Goal: Transaction & Acquisition: Purchase product/service

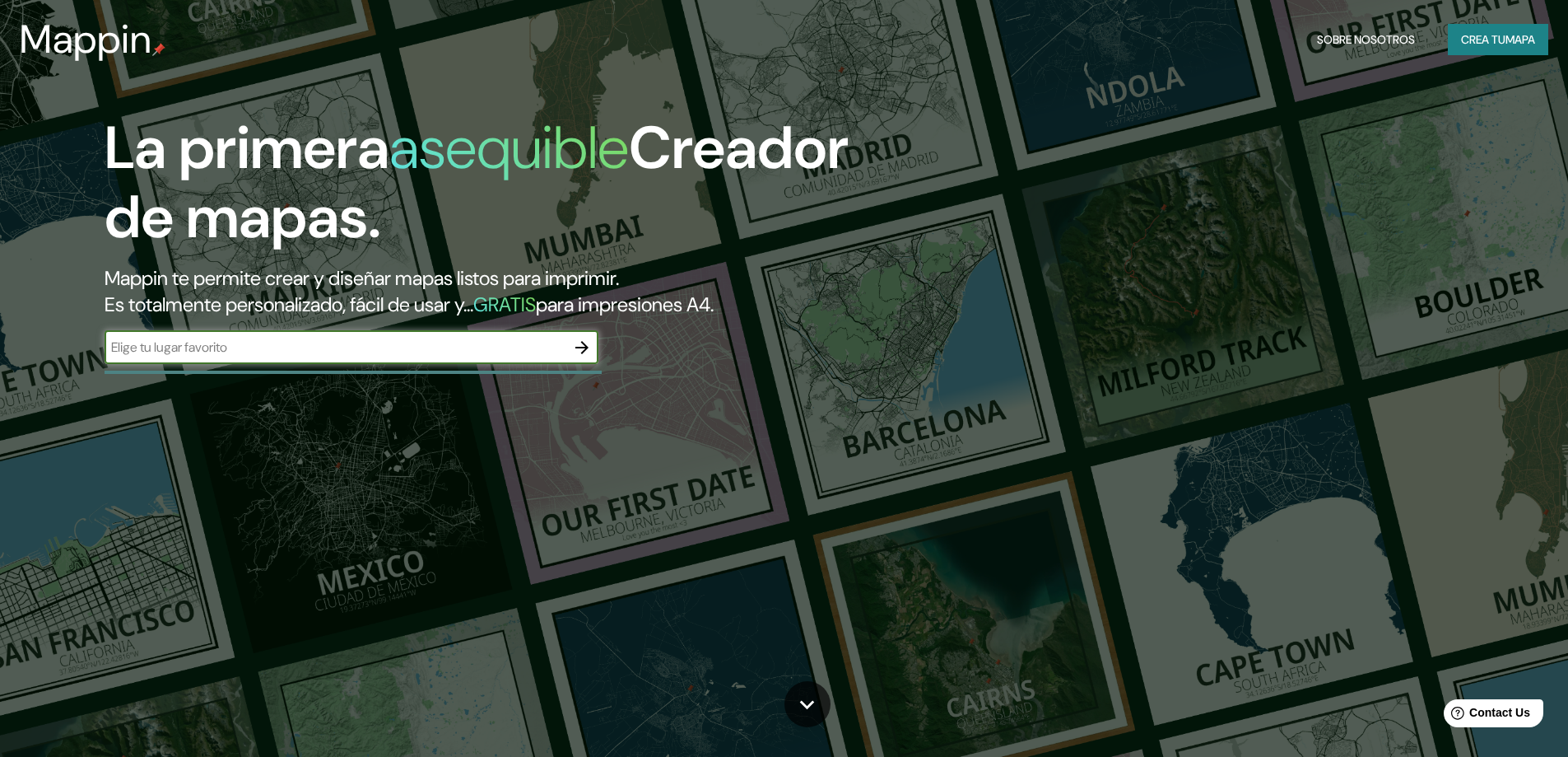
click at [235, 347] on input "text" at bounding box center [335, 347] width 461 height 19
type input "la paz"
click at [583, 345] on icon "button" at bounding box center [582, 347] width 20 height 20
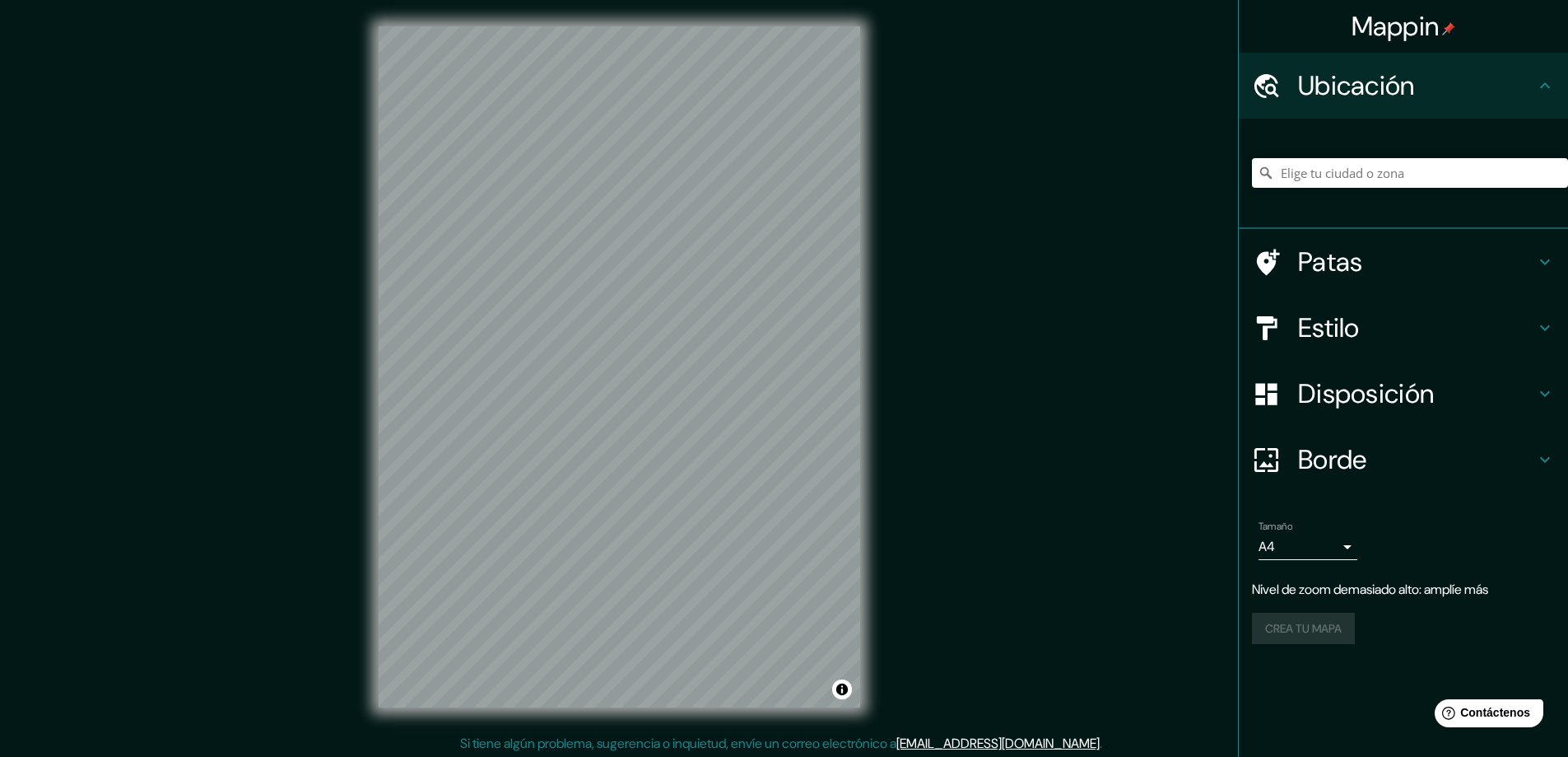
click at [900, 220] on div "Mappin Ubicación Patas Estilo Disposición Borde Elige un borde. Consejo : puede…" at bounding box center [784, 380] width 1568 height 760
click at [1256, 299] on div "Mappin Ubicación Patas Estilo Disposición Borde Elige un borde. Consejo : puede…" at bounding box center [784, 380] width 1568 height 760
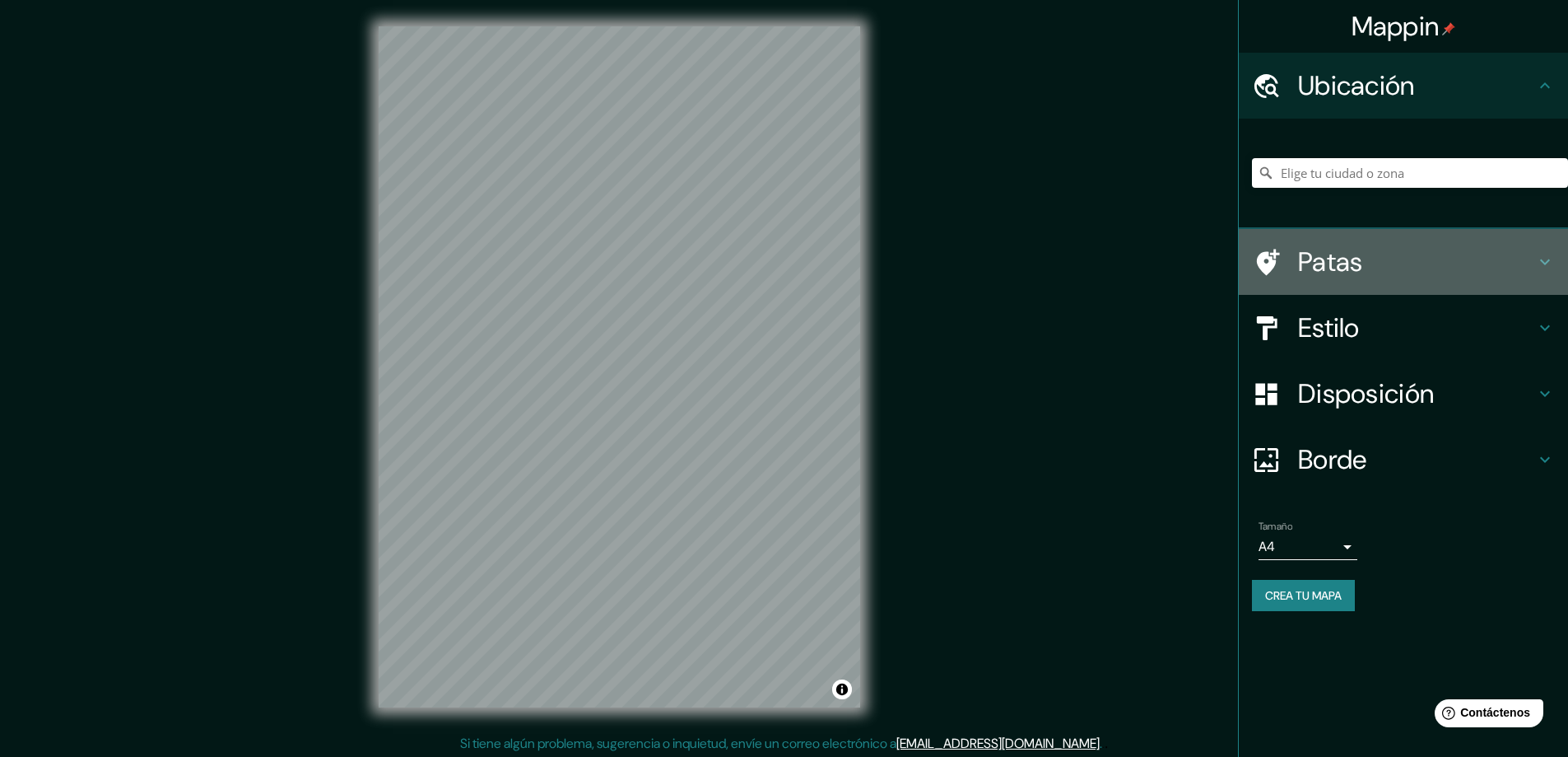
click at [1544, 264] on icon at bounding box center [1545, 262] width 20 height 20
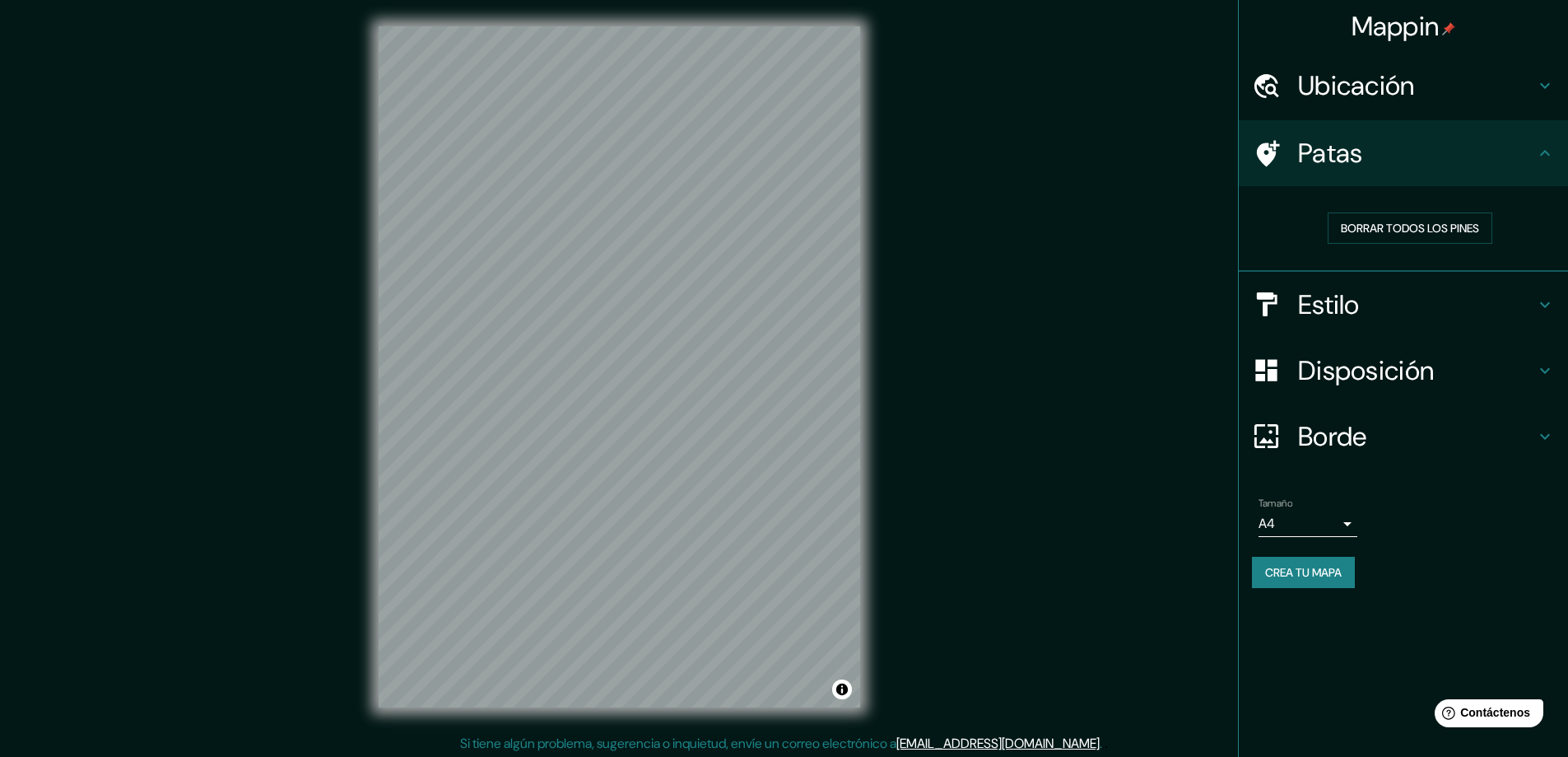
click at [1554, 151] on icon at bounding box center [1545, 153] width 20 height 20
click at [1546, 153] on icon at bounding box center [1544, 153] width 10 height 6
click at [1431, 160] on h4 "Patas" at bounding box center [1415, 153] width 237 height 33
click at [1467, 80] on h4 "Ubicación" at bounding box center [1415, 86] width 237 height 33
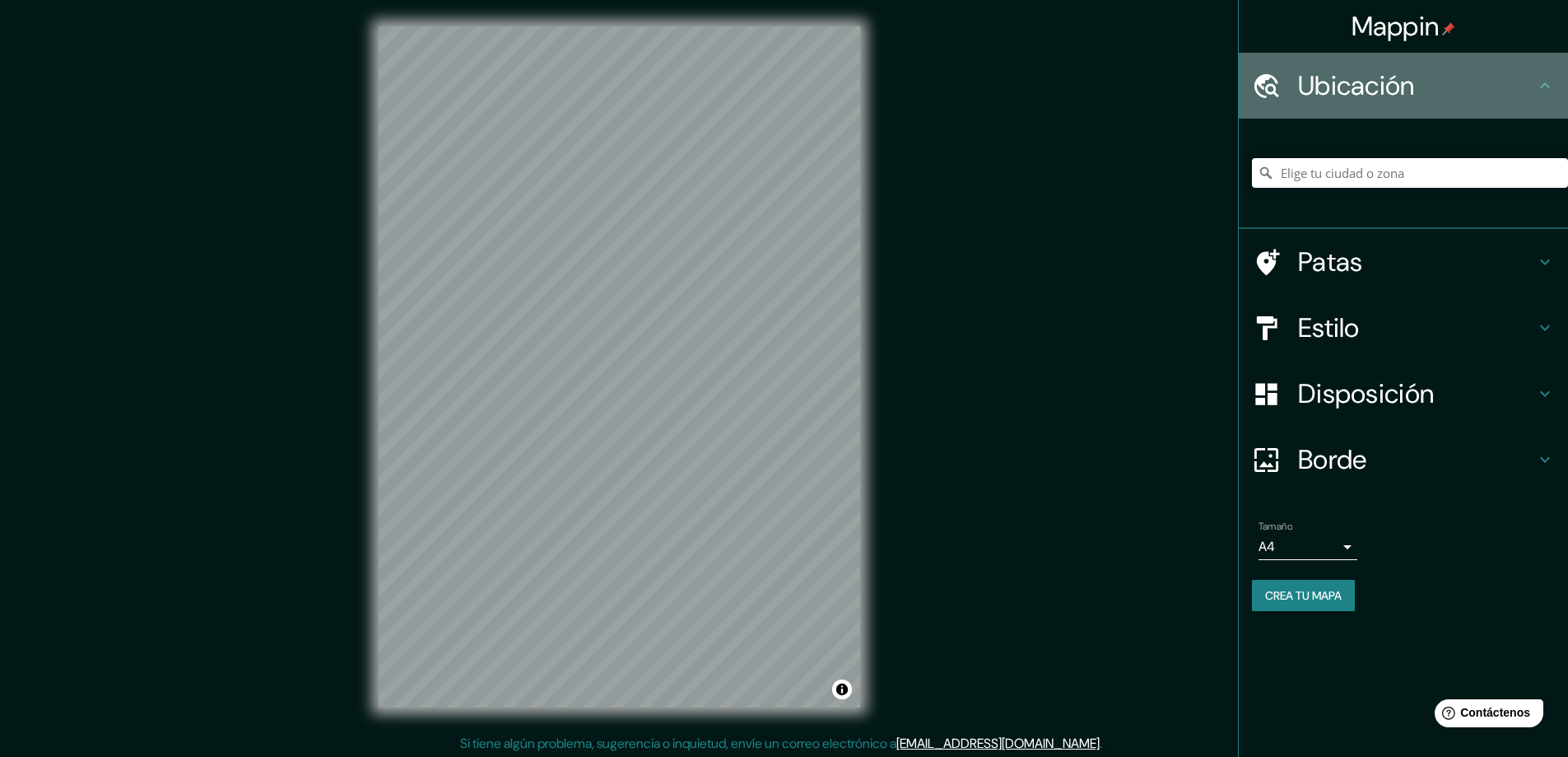
click at [1468, 95] on h4 "Ubicación" at bounding box center [1415, 86] width 237 height 33
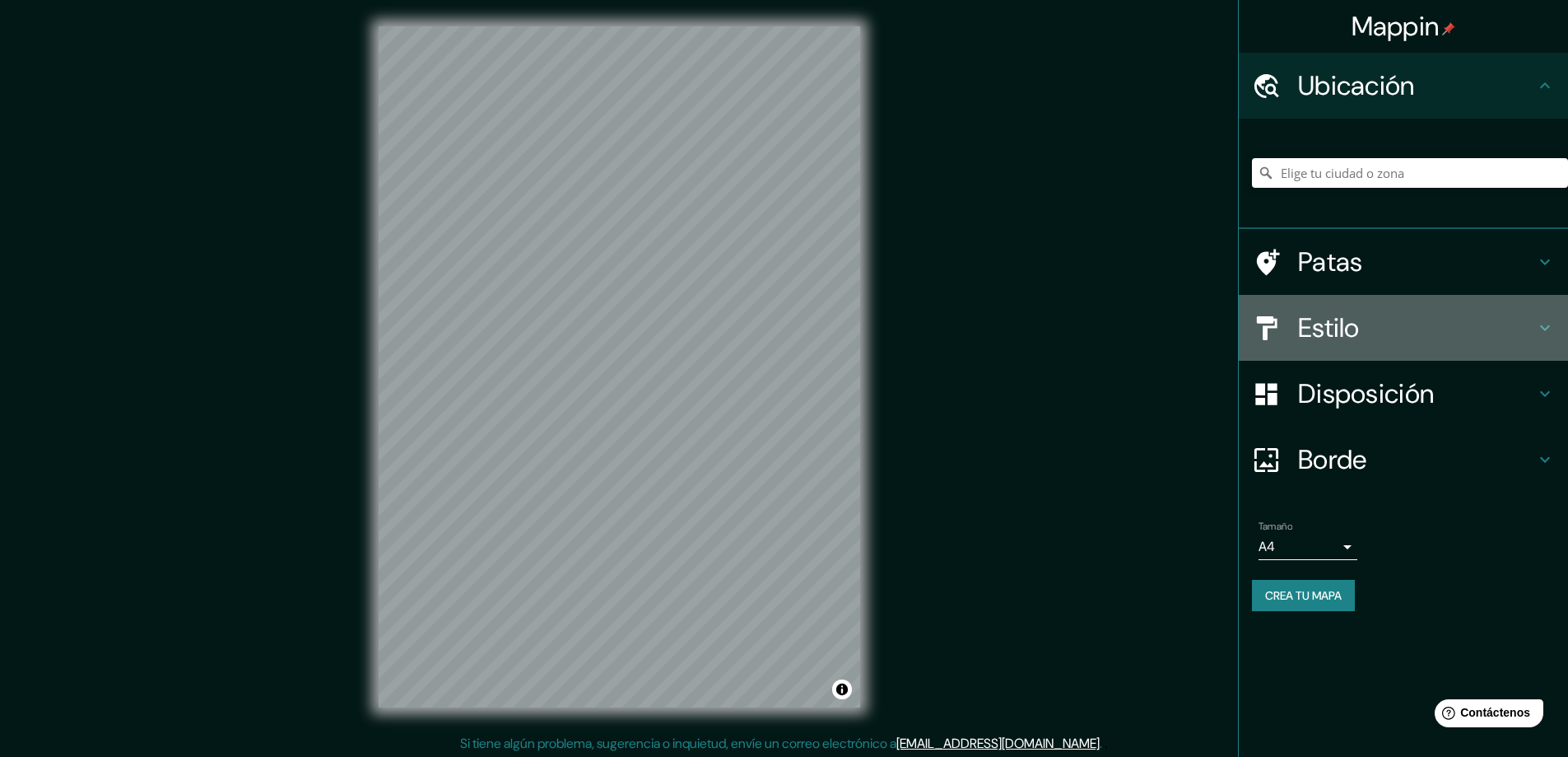
click at [1344, 324] on font "Estilo" at bounding box center [1328, 328] width 62 height 35
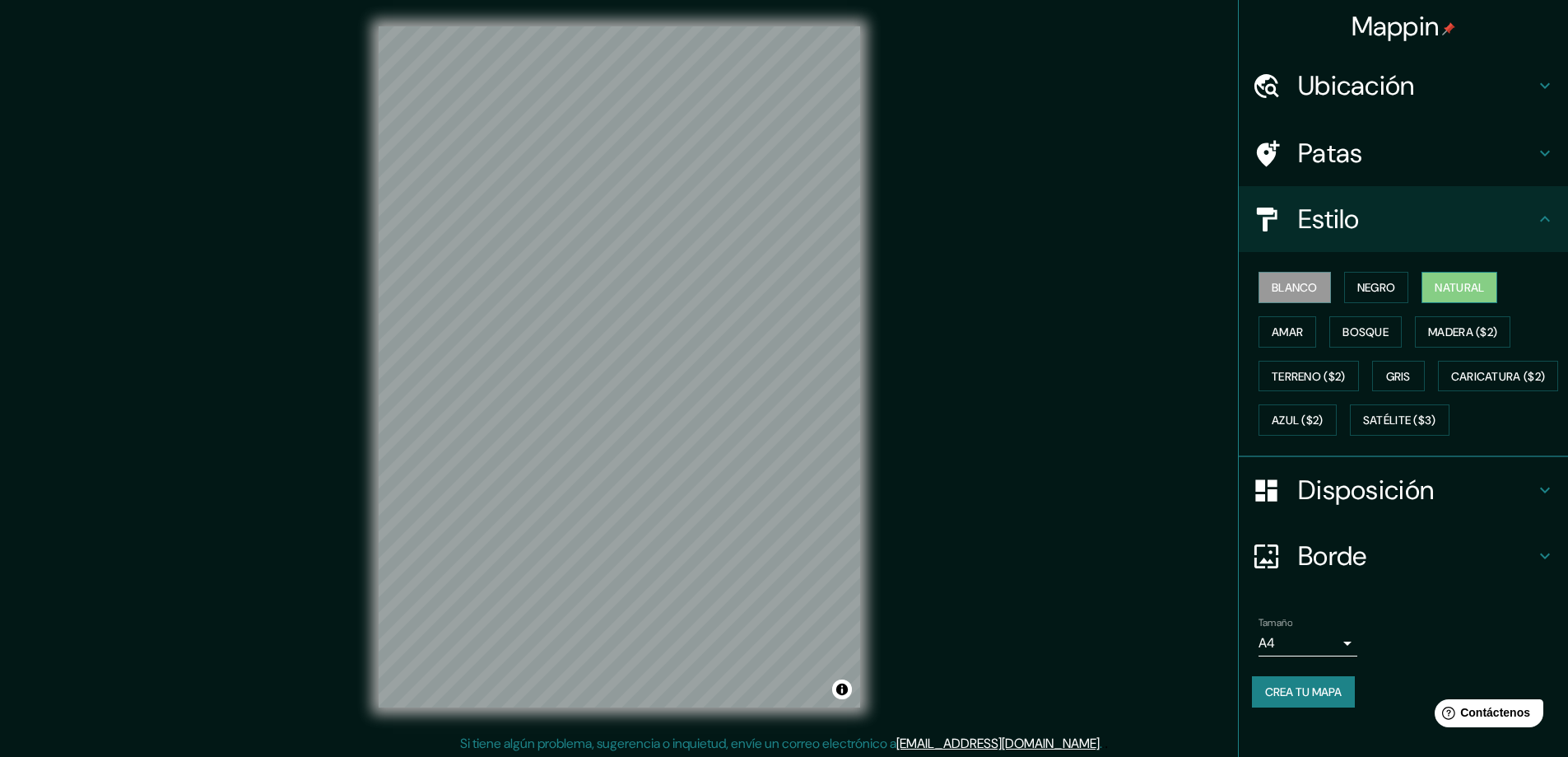
click at [1435, 286] on font "Natural" at bounding box center [1459, 287] width 49 height 15
click at [1274, 330] on font "Amar" at bounding box center [1287, 331] width 31 height 15
click at [1344, 332] on font "Bosque" at bounding box center [1365, 331] width 46 height 15
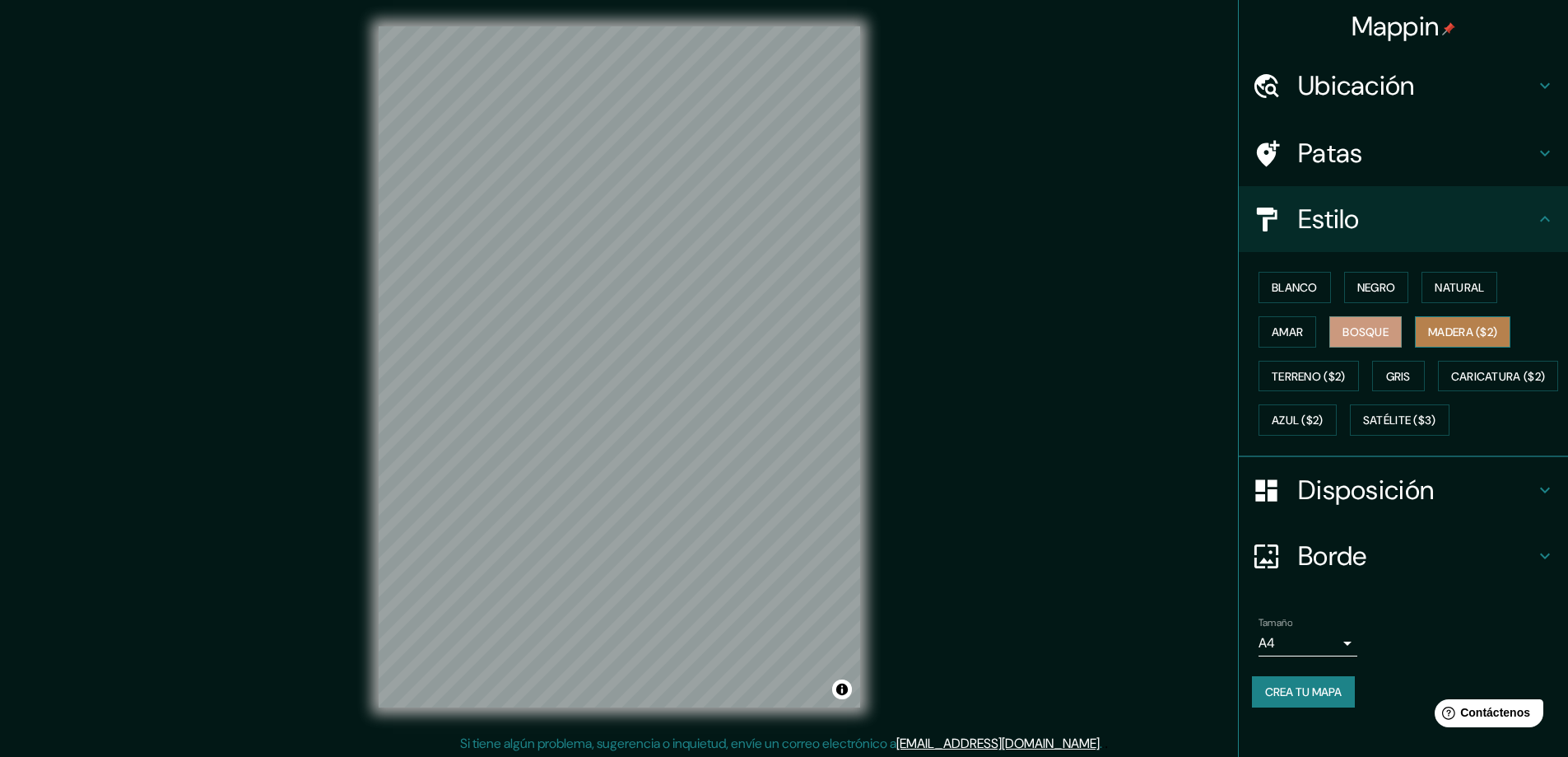
click at [1435, 331] on font "Madera ($2)" at bounding box center [1462, 331] width 69 height 15
click at [1278, 375] on font "Terreno ($2)" at bounding box center [1308, 375] width 74 height 15
click at [1387, 378] on font "Gris" at bounding box center [1398, 375] width 24 height 15
click at [1302, 334] on button "Amar" at bounding box center [1287, 332] width 57 height 31
click at [1344, 334] on font "Bosque" at bounding box center [1365, 331] width 46 height 15
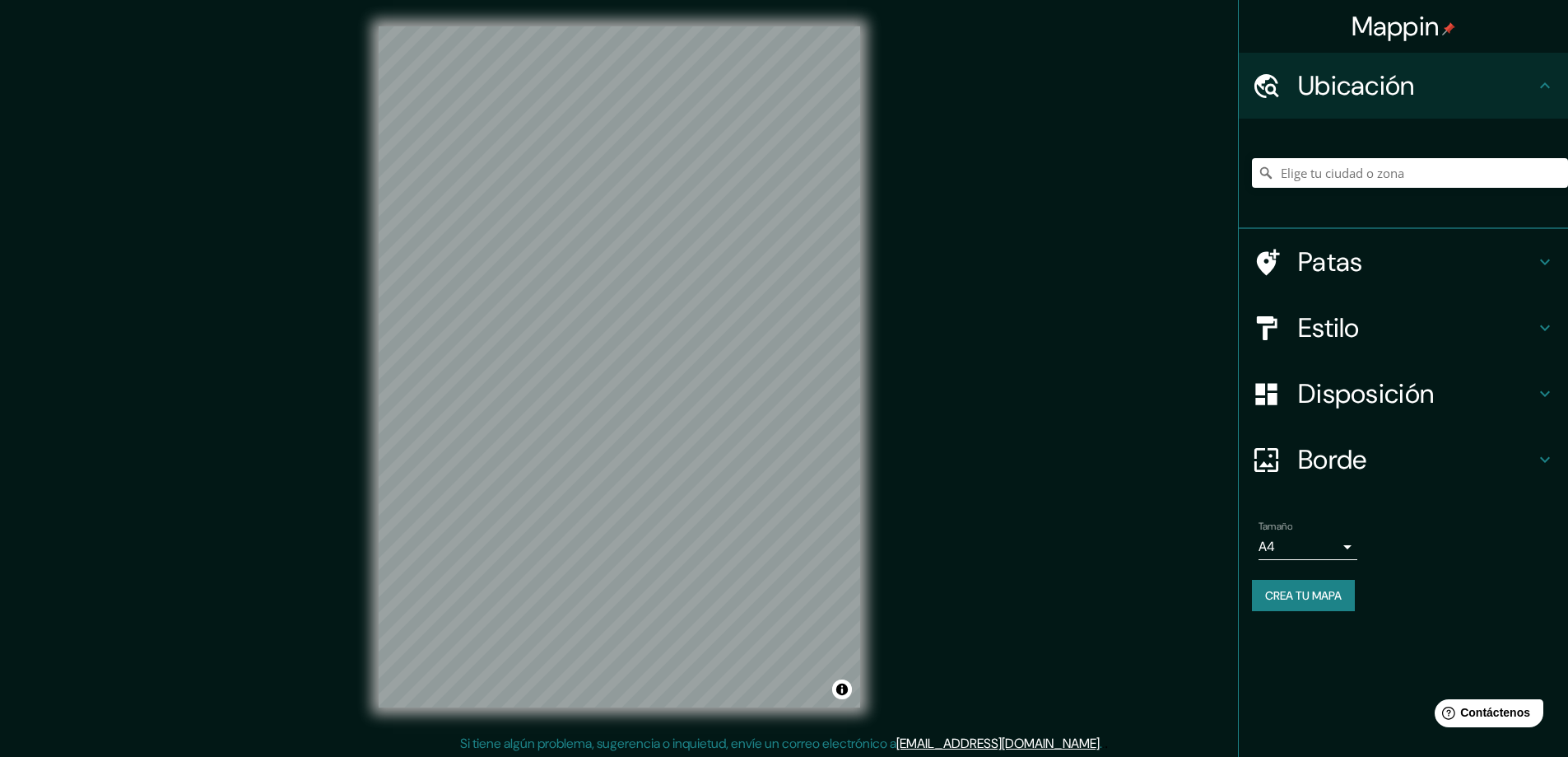
click at [1370, 334] on h4 "Estilo" at bounding box center [1415, 328] width 237 height 33
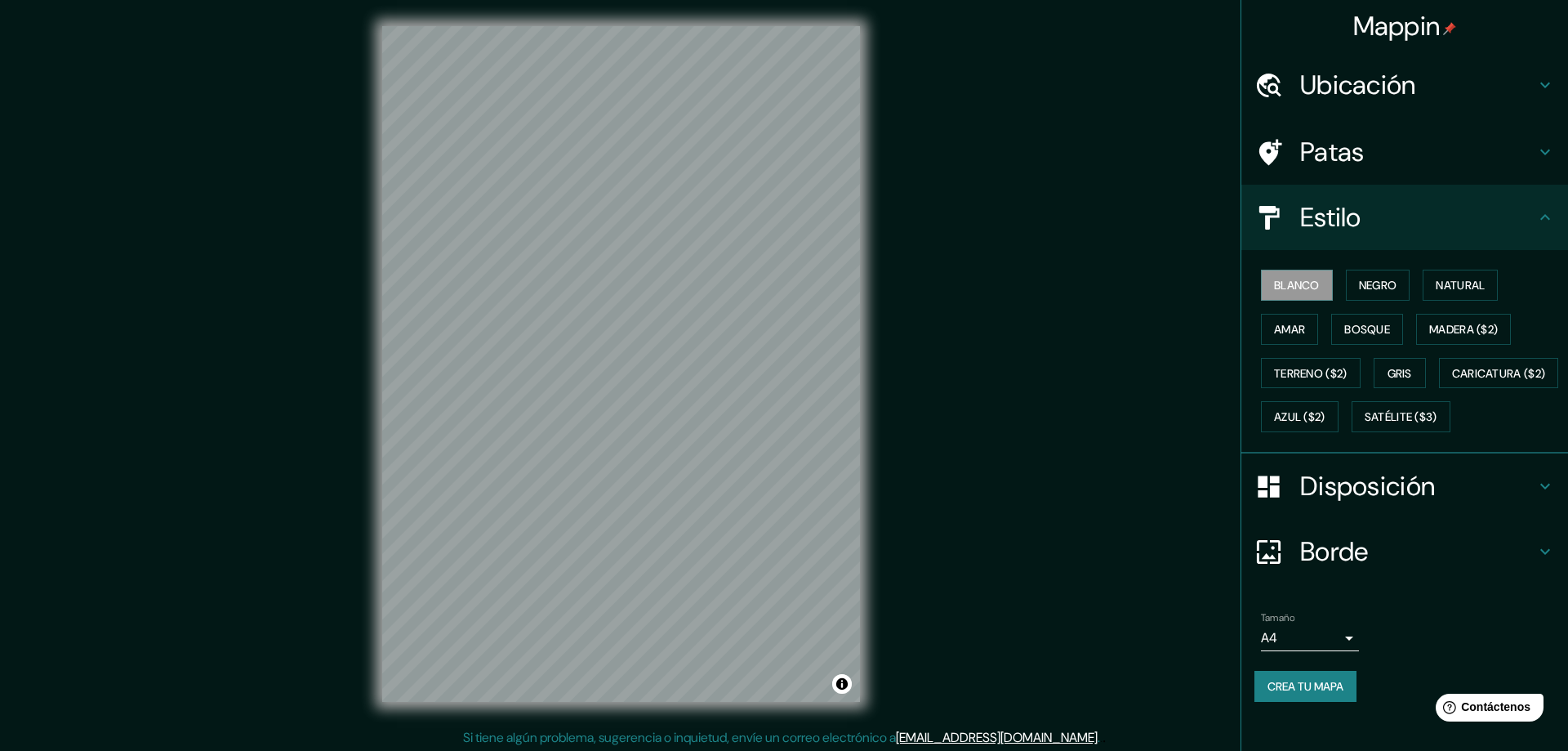
click at [1307, 682] on body "Mappin Ubicación Patas Estilo Blanco Negro Natural [PERSON_NAME] ($2) Terreno (…" at bounding box center [784, 375] width 1568 height 751
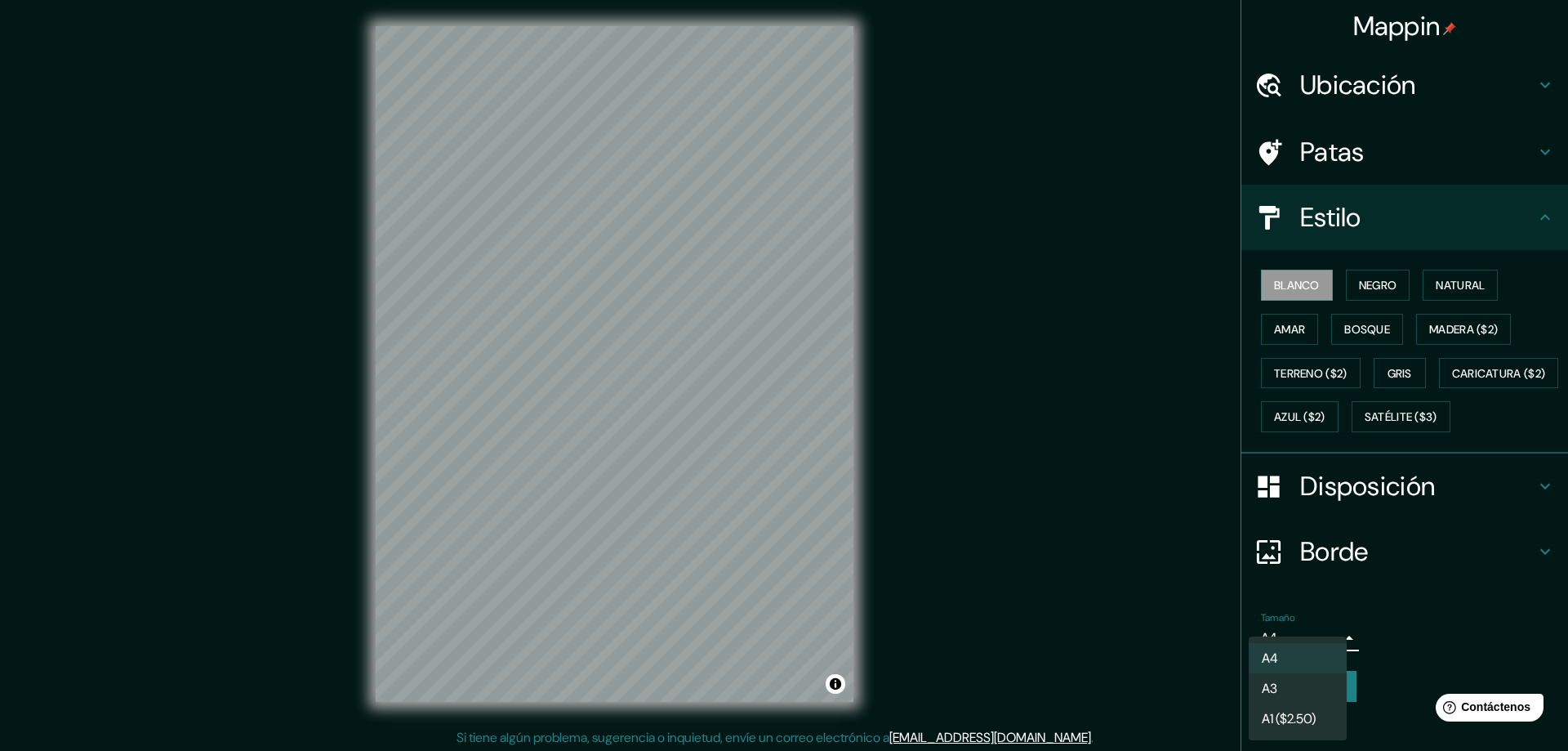
click at [1317, 686] on li "A3" at bounding box center [1298, 687] width 98 height 30
type input "a4"
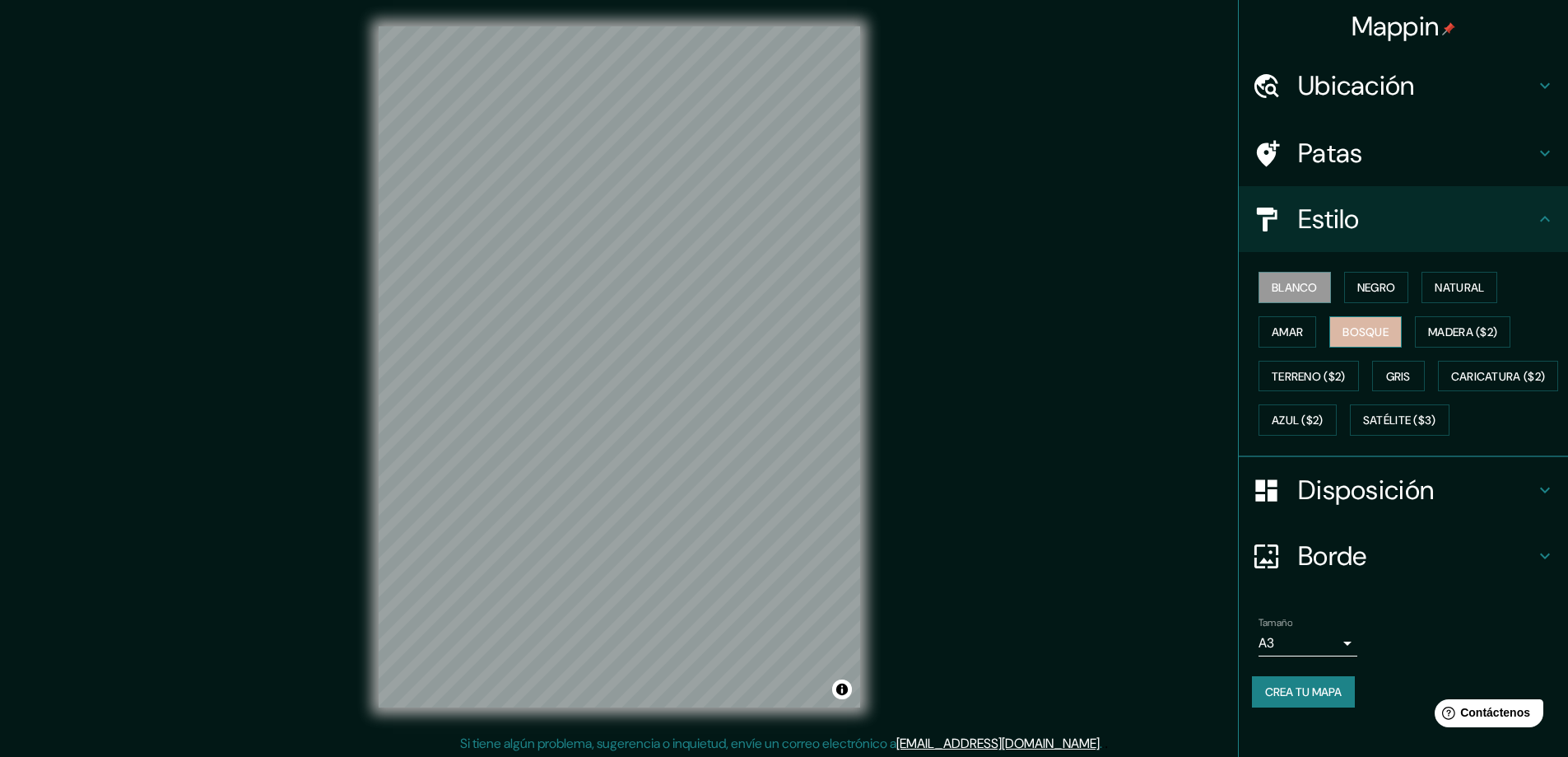
click at [1343, 332] on font "Bosque" at bounding box center [1365, 331] width 46 height 15
click at [1457, 172] on div "Patas" at bounding box center [1403, 153] width 329 height 66
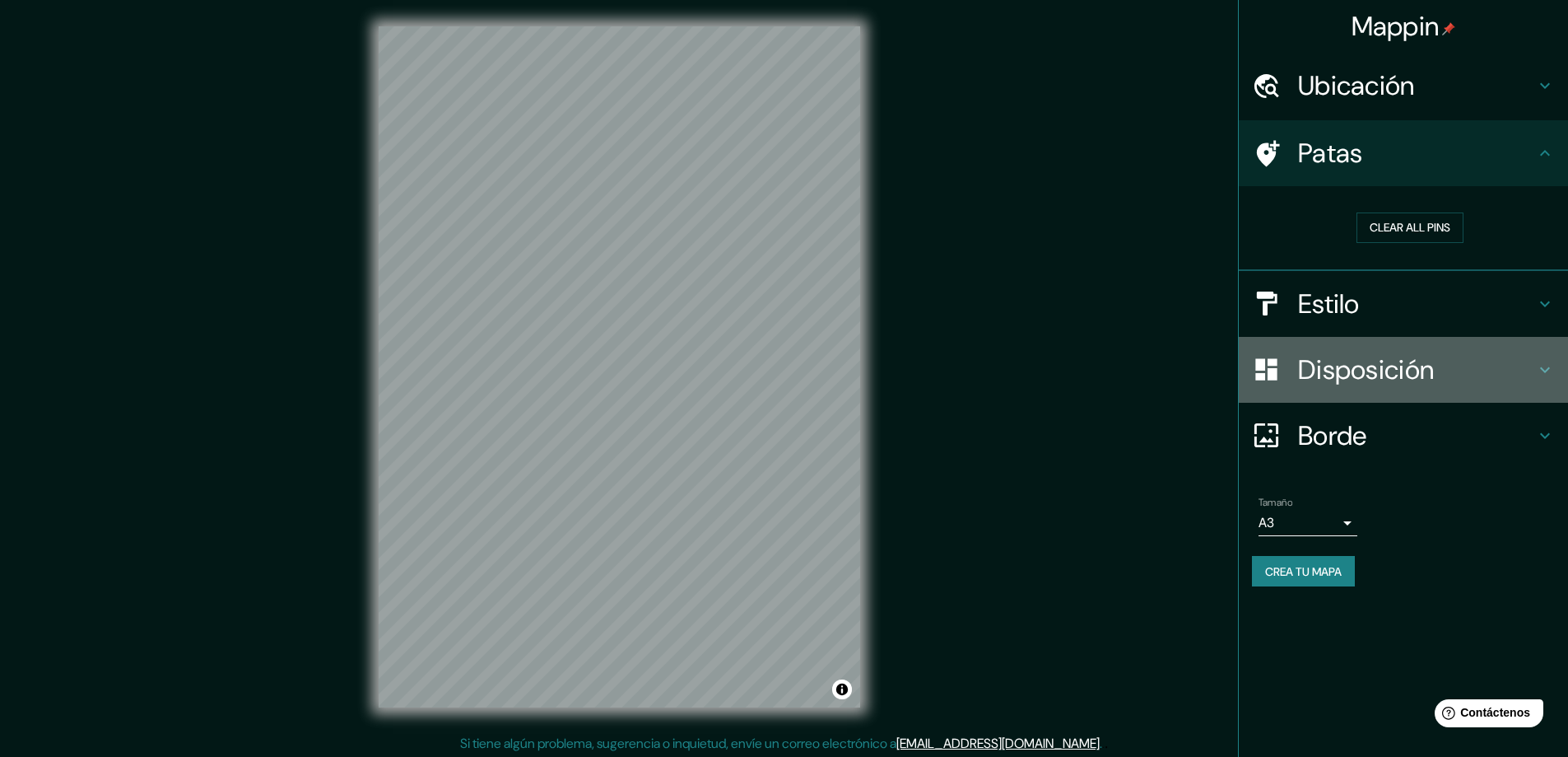
click at [1360, 378] on font "Disposición" at bounding box center [1365, 369] width 136 height 35
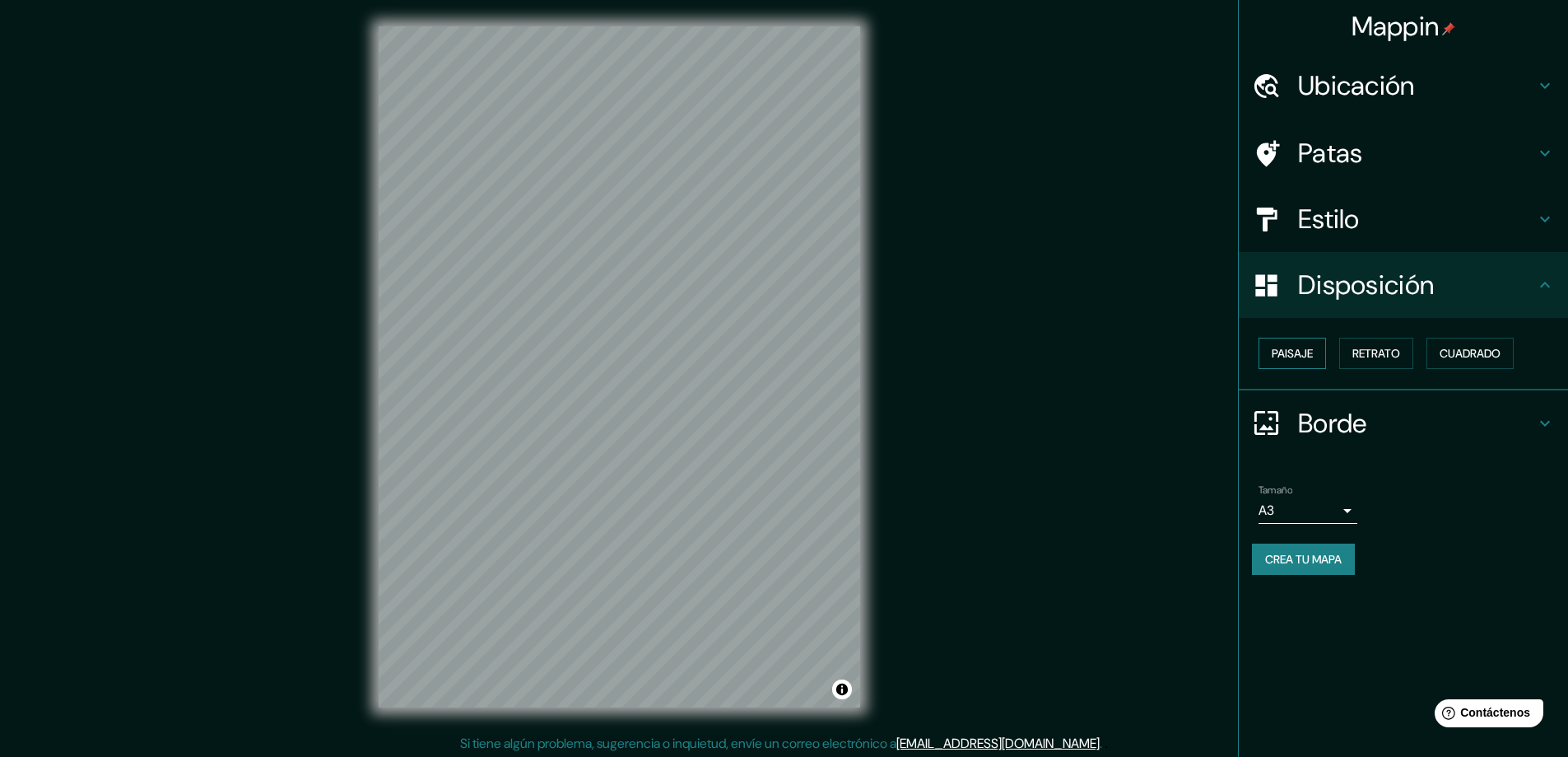
click at [1315, 356] on button "Paisaje" at bounding box center [1292, 353] width 68 height 31
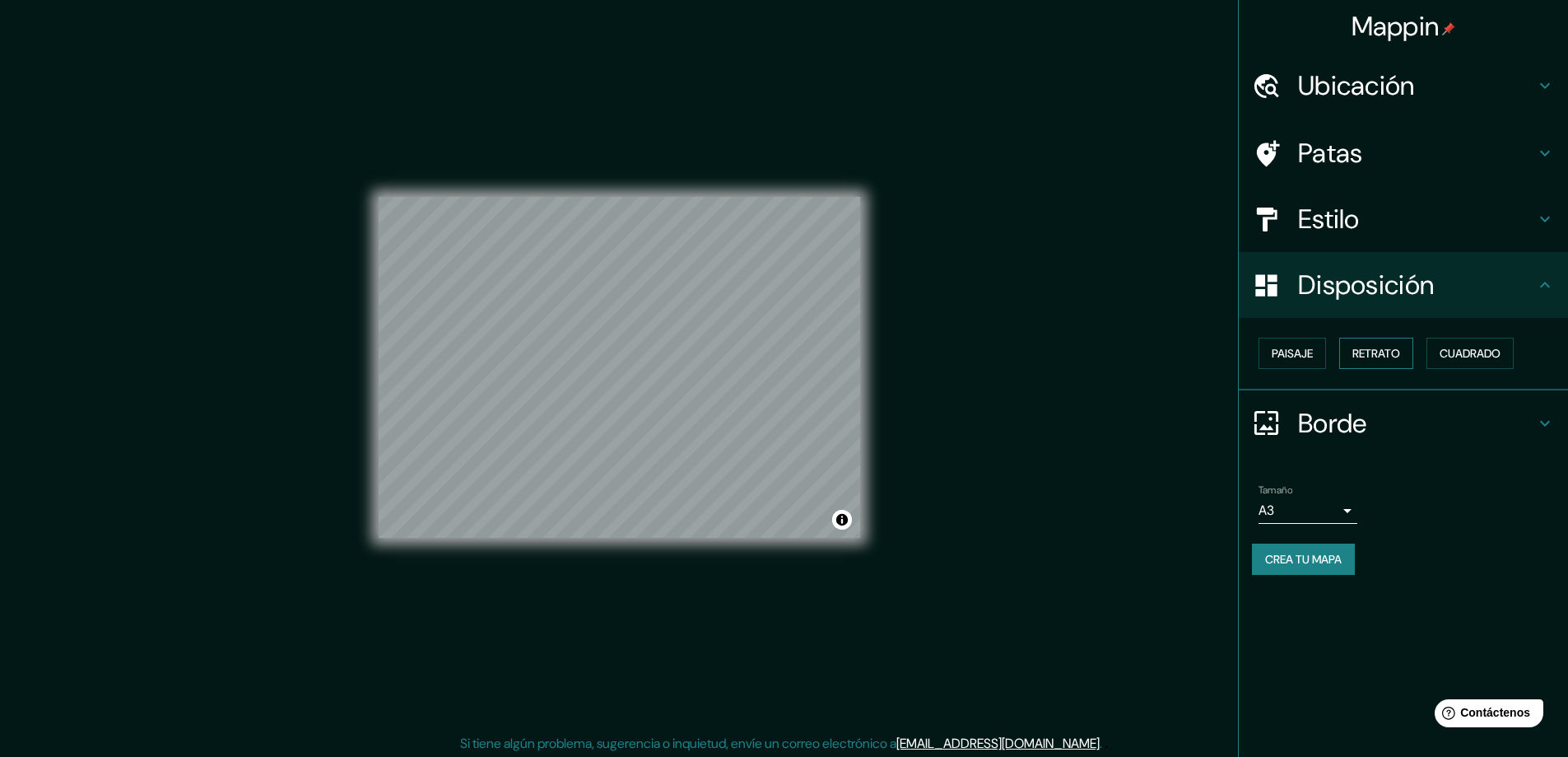
click at [1363, 356] on font "Retrato" at bounding box center [1376, 353] width 48 height 15
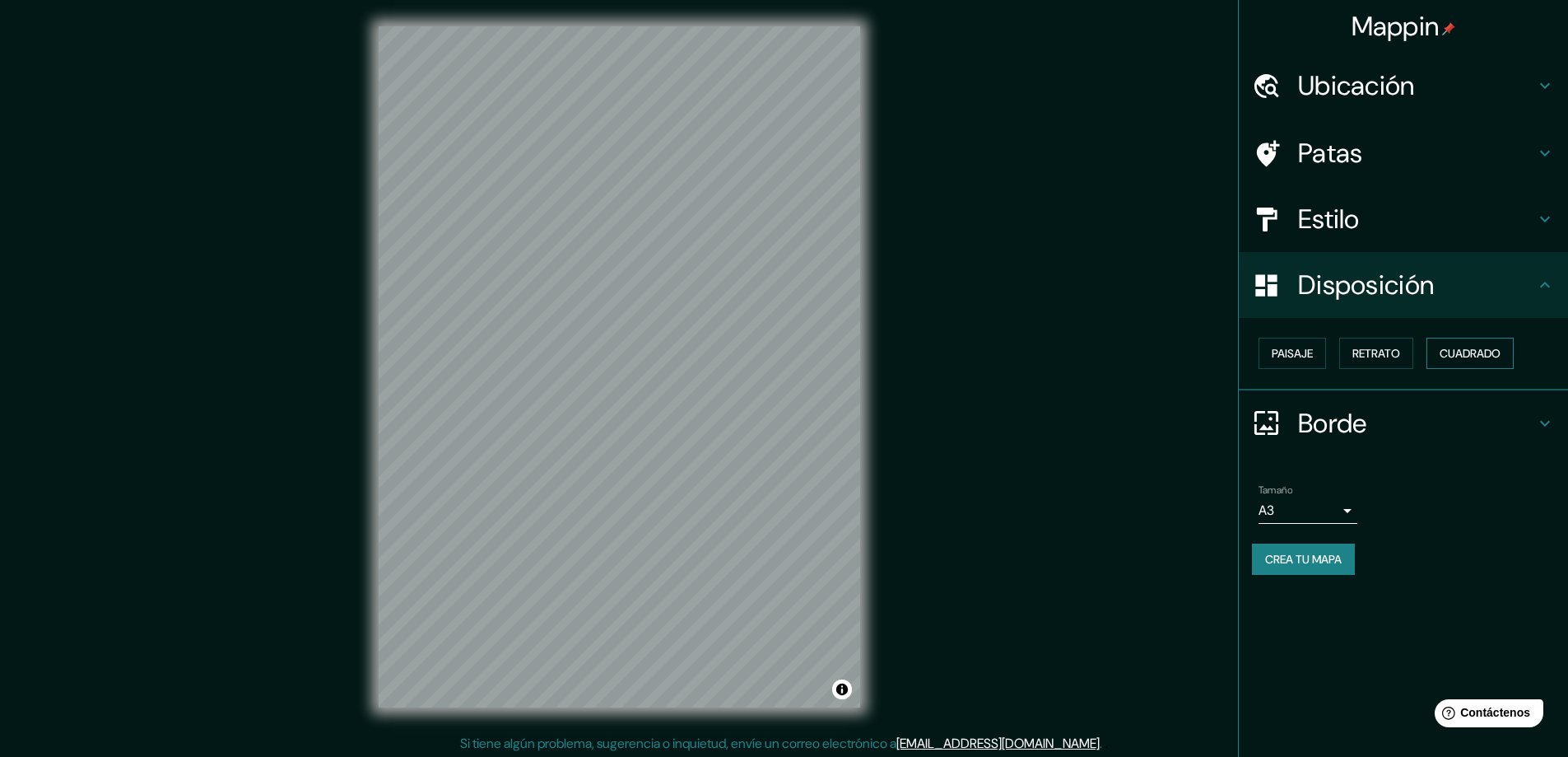
click at [1458, 357] on font "Cuadrado" at bounding box center [1470, 353] width 61 height 15
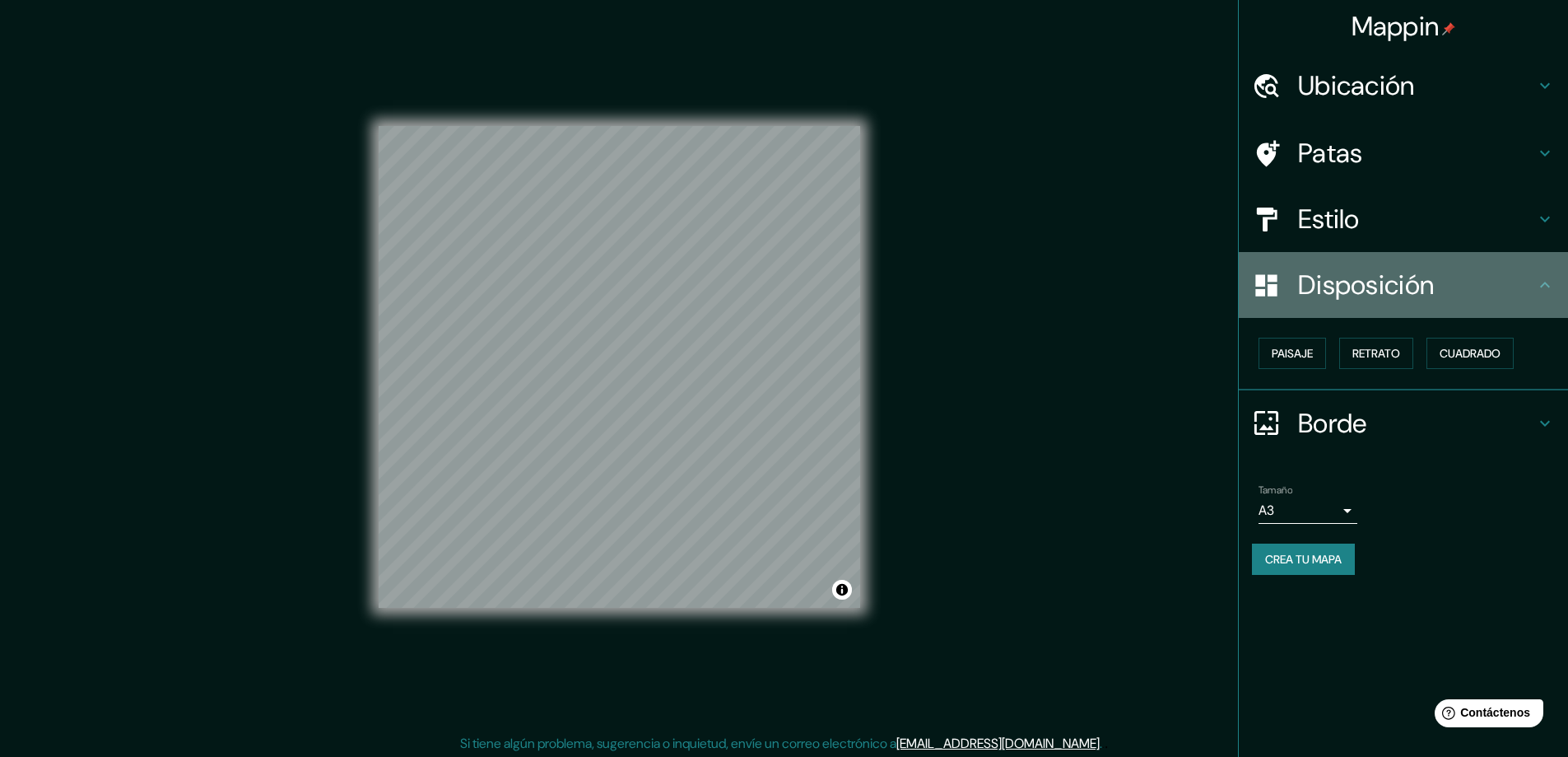
click at [1369, 296] on font "Disposición" at bounding box center [1365, 285] width 136 height 35
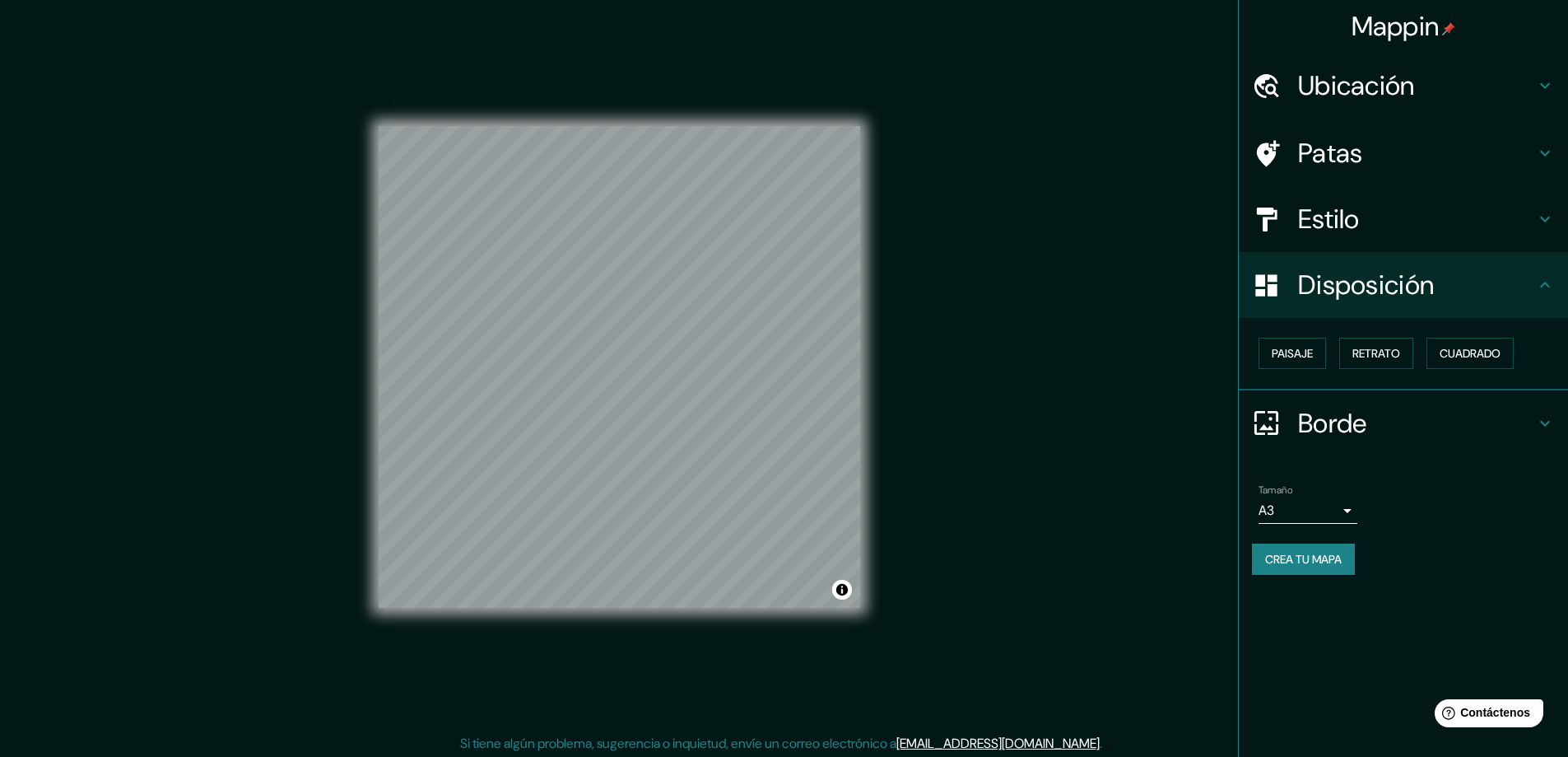
click at [1519, 282] on h4 "Disposición" at bounding box center [1415, 285] width 237 height 33
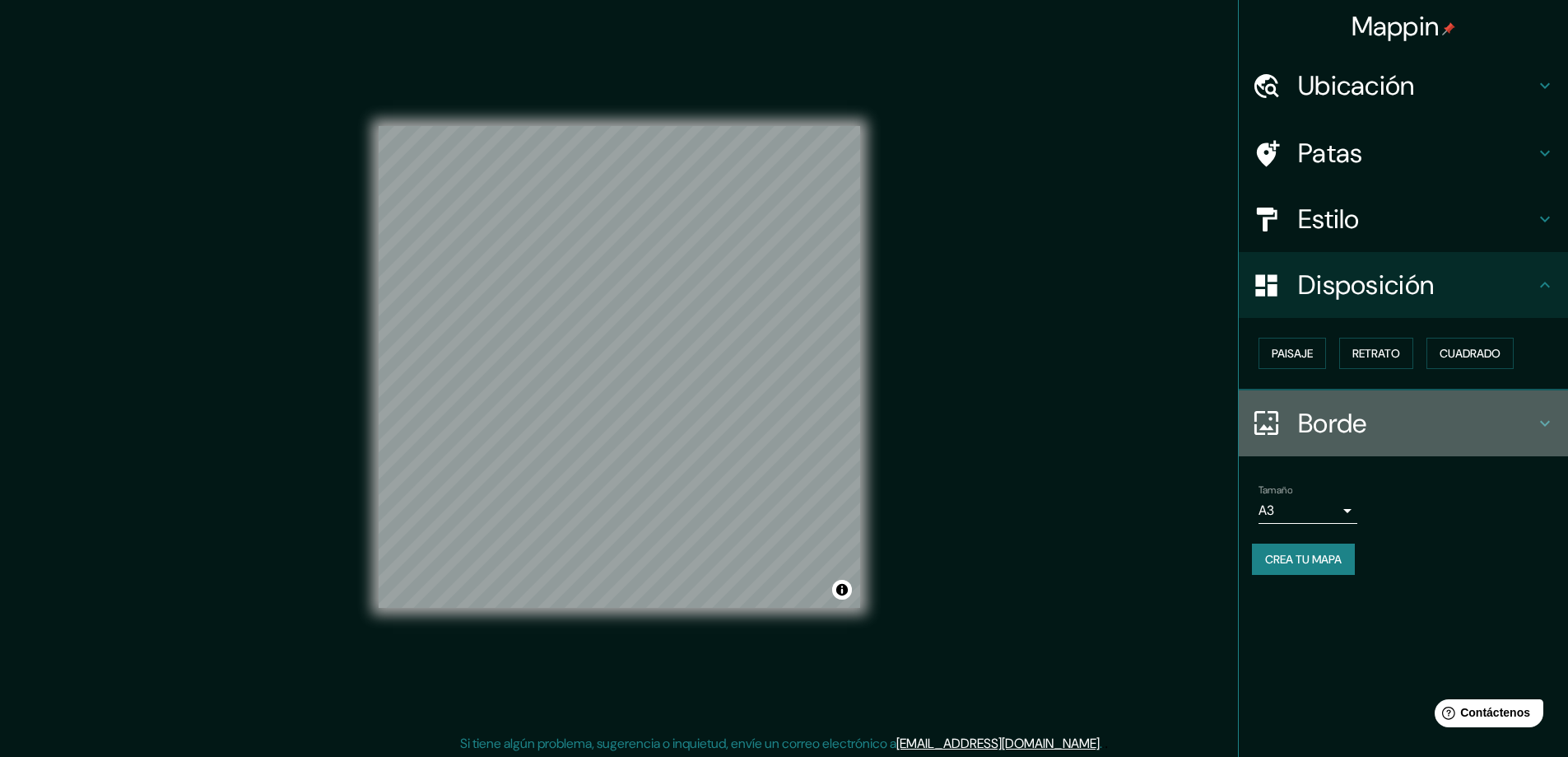
click at [1392, 426] on h4 "Borde" at bounding box center [1415, 423] width 237 height 33
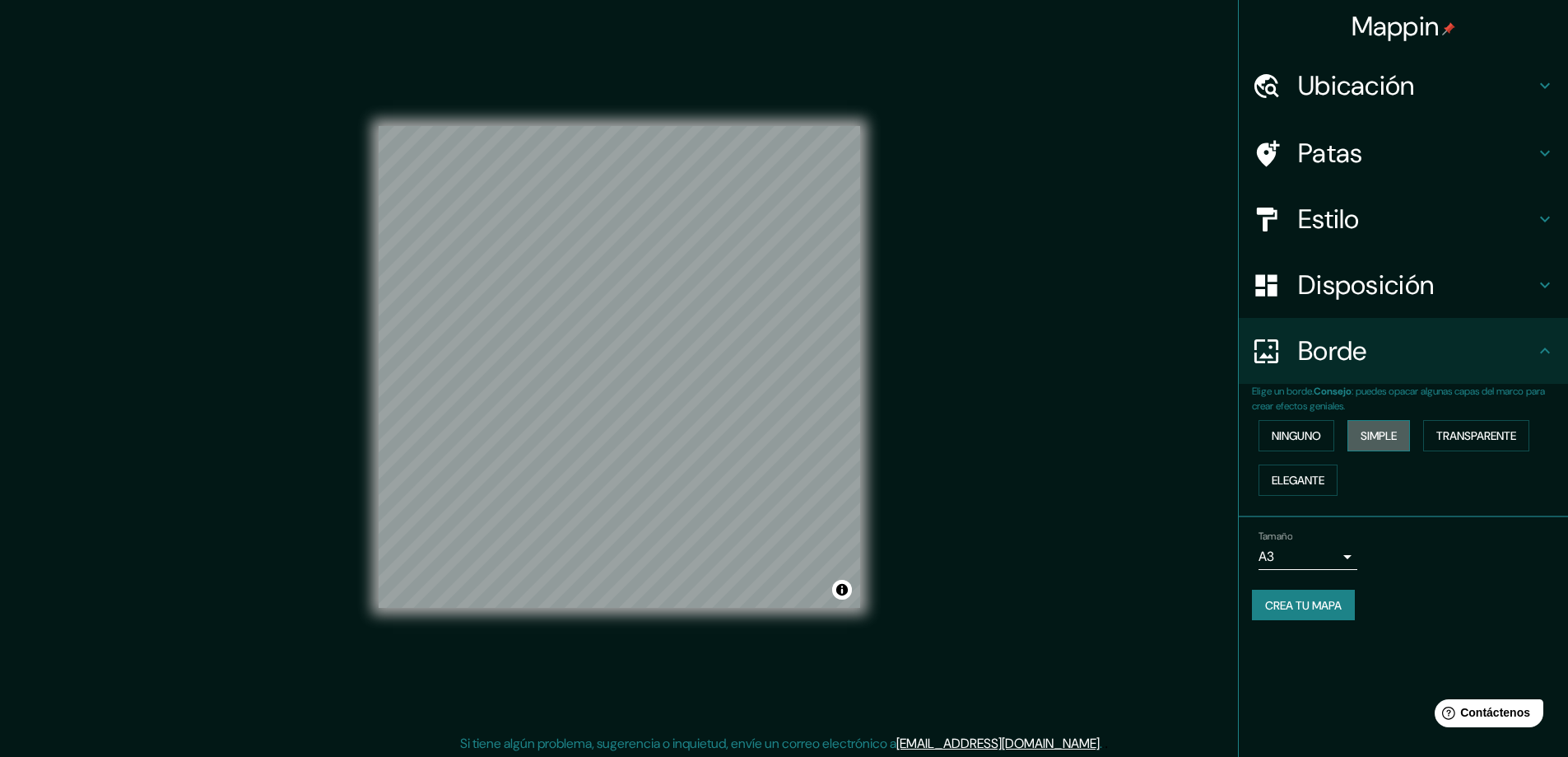
click at [1365, 427] on font "Simple" at bounding box center [1378, 435] width 36 height 22
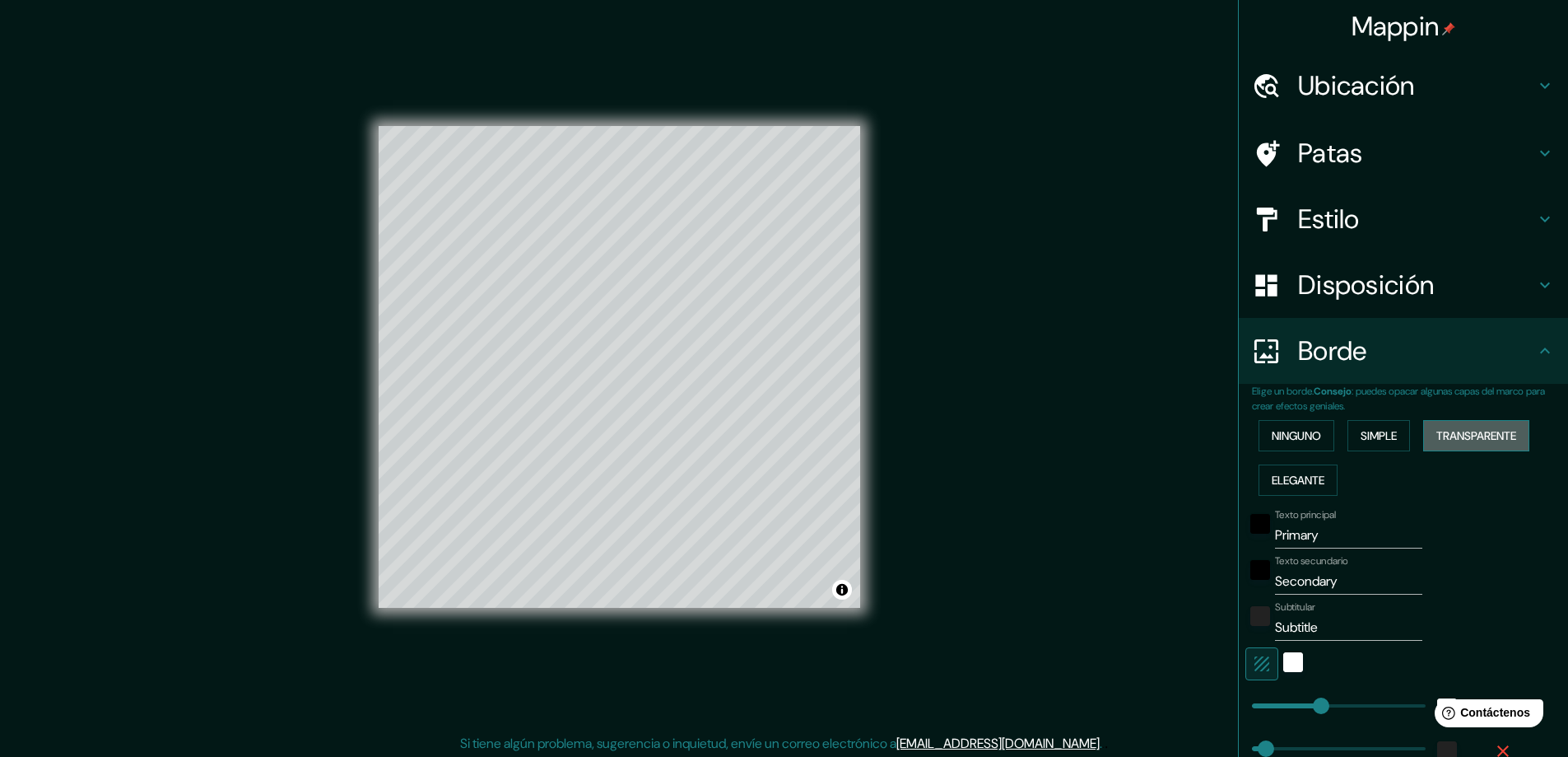
click at [1441, 425] on font "Transparente" at bounding box center [1476, 435] width 80 height 22
click at [1294, 477] on font "Elegante" at bounding box center [1298, 480] width 53 height 15
click at [1293, 435] on font "Ninguno" at bounding box center [1296, 435] width 49 height 15
